Goal: Navigation & Orientation: Go to known website

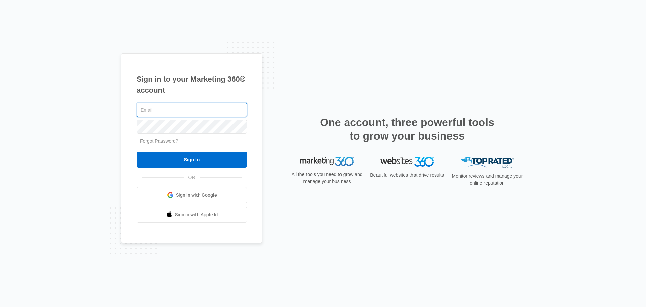
click at [171, 107] on input "text" at bounding box center [192, 110] width 110 height 14
type input "[EMAIL_ADDRESS][DOMAIN_NAME]"
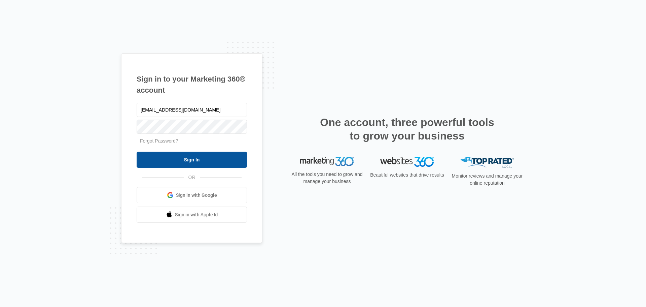
click at [189, 157] on input "Sign In" at bounding box center [192, 159] width 110 height 16
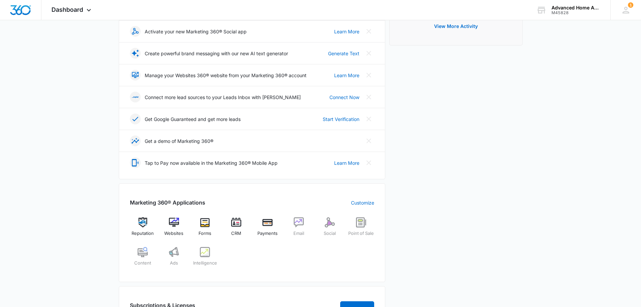
scroll to position [168, 0]
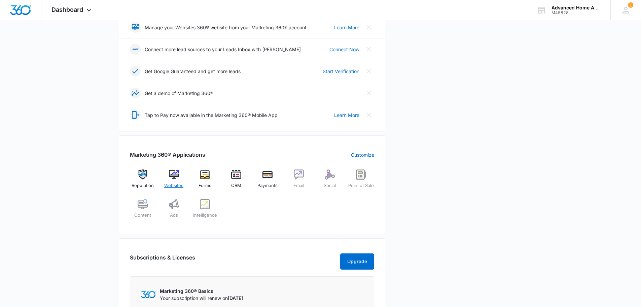
click at [174, 174] on img at bounding box center [174, 174] width 10 height 10
